Goal: Information Seeking & Learning: Learn about a topic

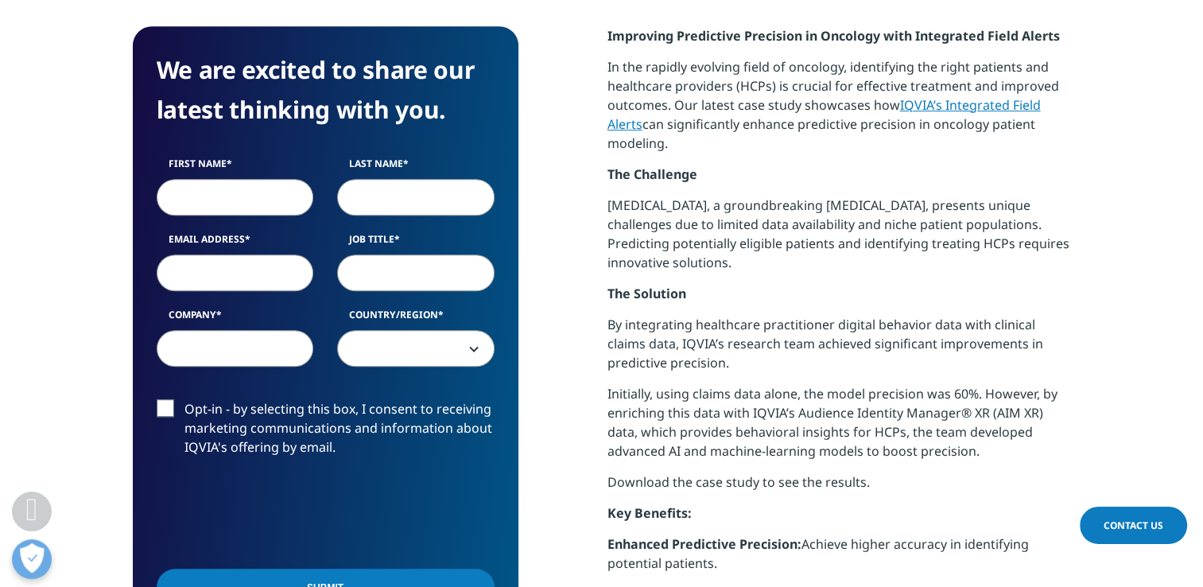
scroll to position [614, 386]
click at [938, 103] on link "IQVIA’s Integrated Field Alerts" at bounding box center [823, 114] width 433 height 37
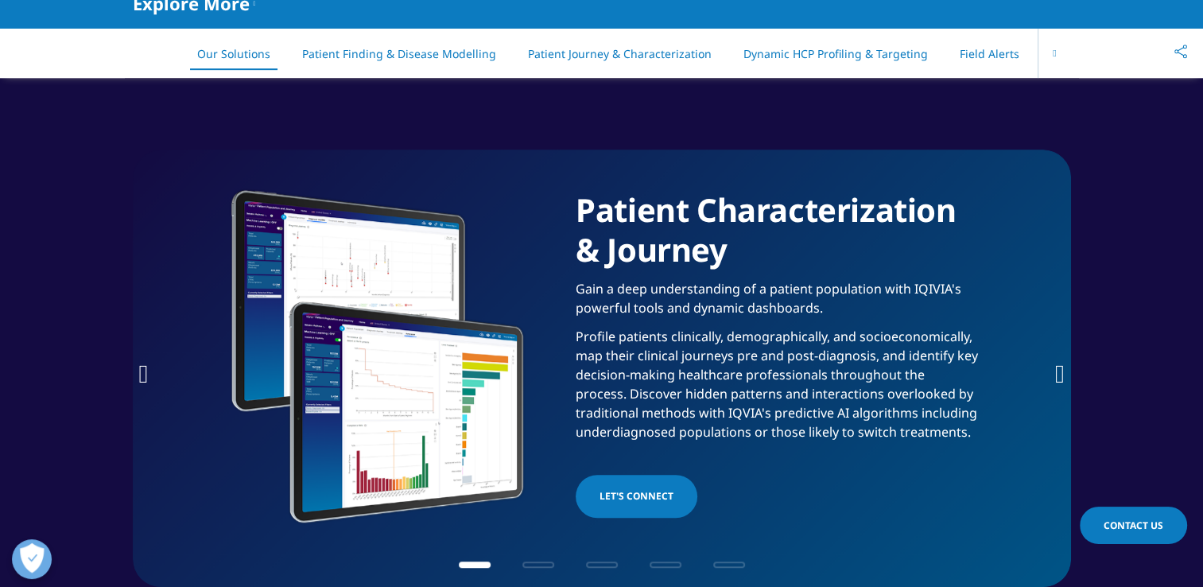
scroll to position [587, 0]
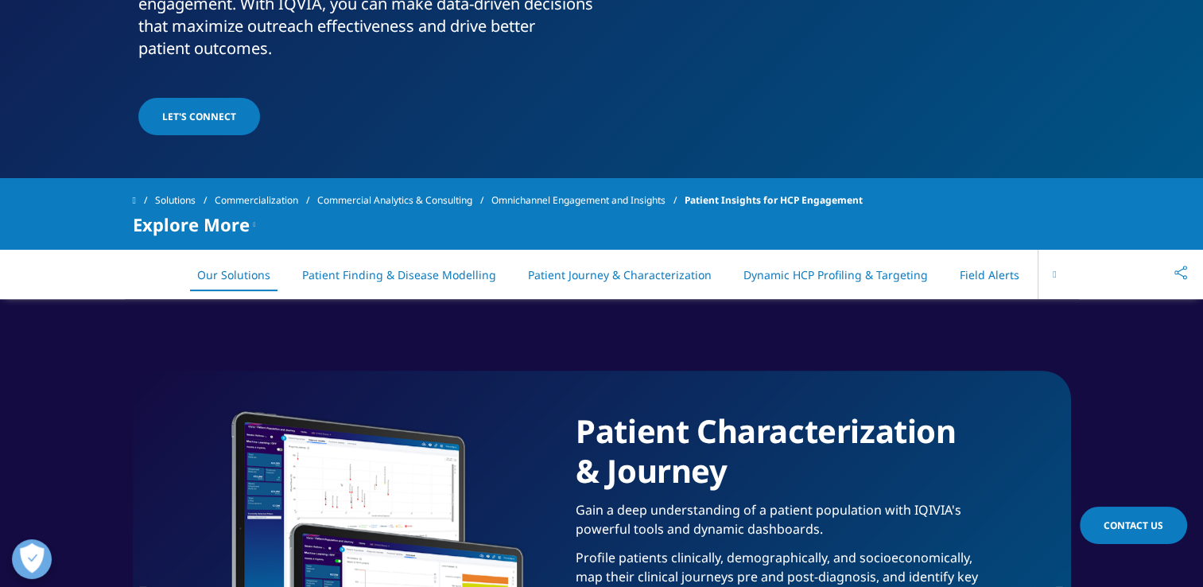
click at [1058, 278] on button at bounding box center [1053, 274] width 33 height 49
click at [155, 271] on button at bounding box center [149, 274] width 33 height 49
click at [967, 276] on link "Field Alerts" at bounding box center [989, 274] width 60 height 15
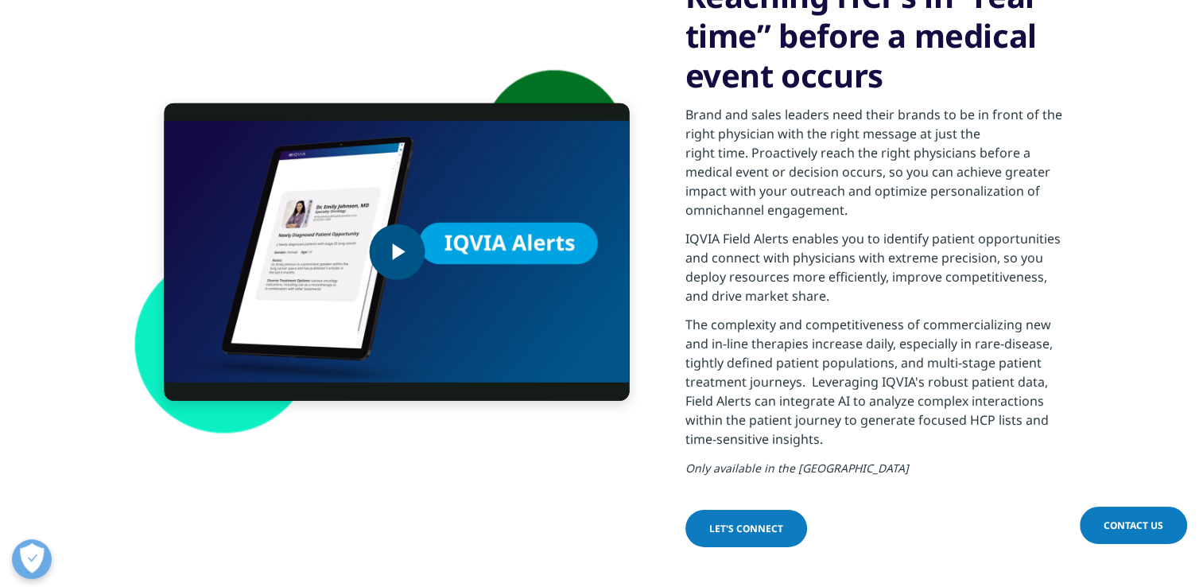
scroll to position [4781, 0]
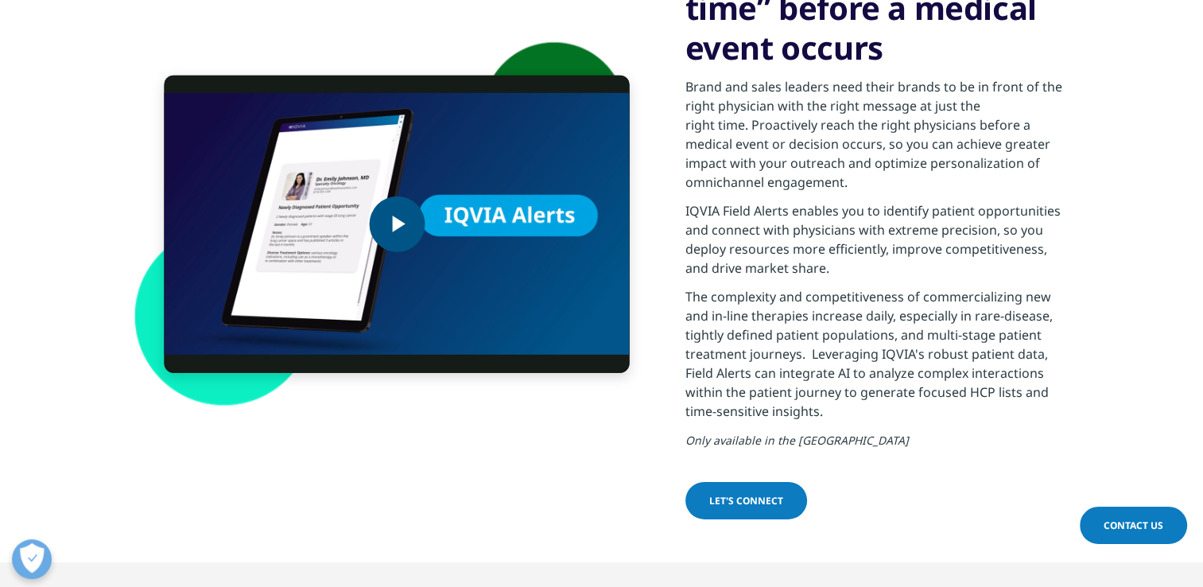
click at [397, 224] on span "Video Player" at bounding box center [397, 224] width 0 height 0
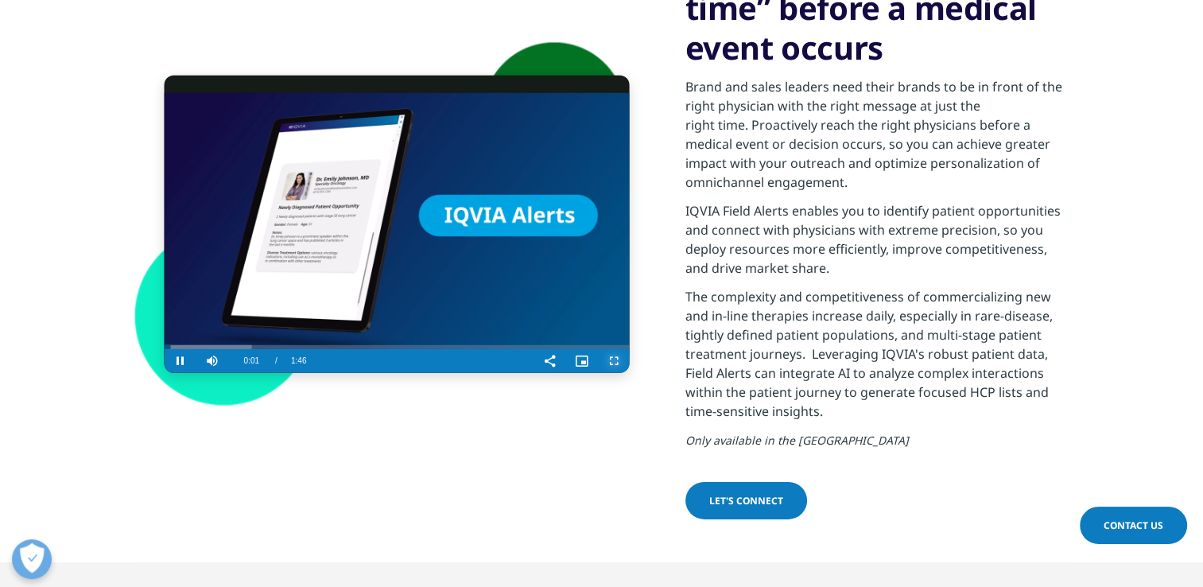
click at [617, 361] on span "Video Player" at bounding box center [614, 361] width 32 height 0
click at [552, 361] on span "Video Player" at bounding box center [550, 361] width 32 height 0
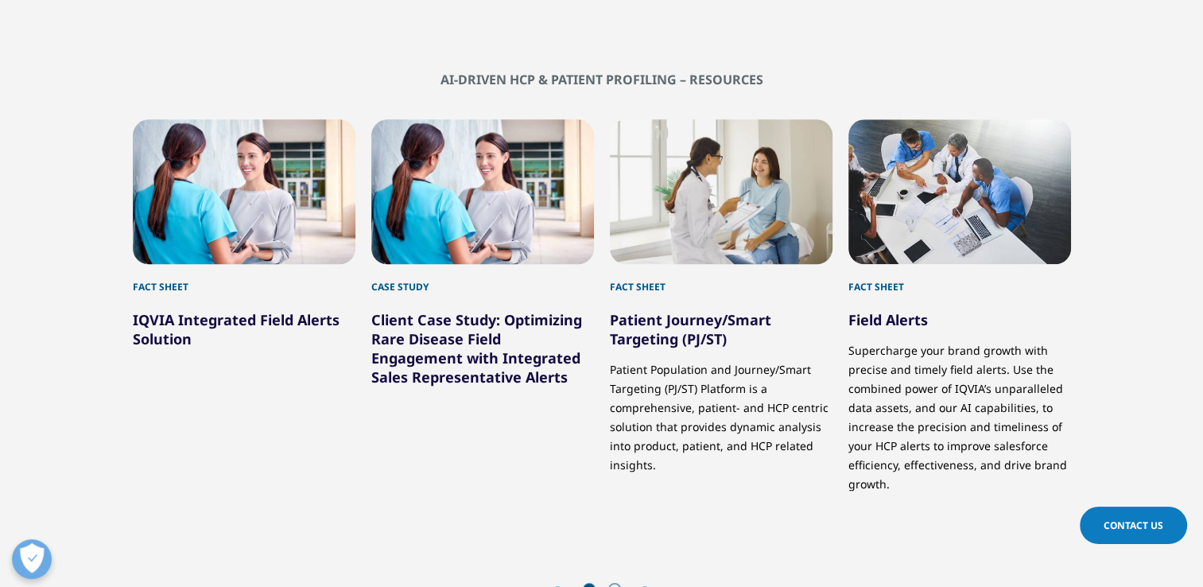
scroll to position [7643, 0]
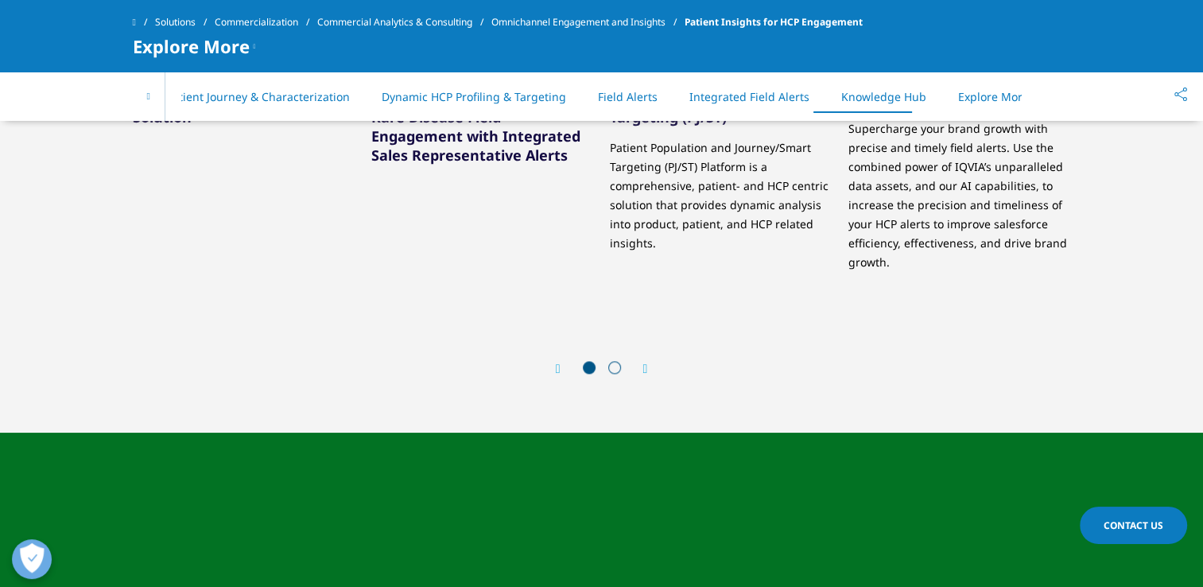
scroll to position [7980, 0]
